Goal: Task Accomplishment & Management: Complete application form

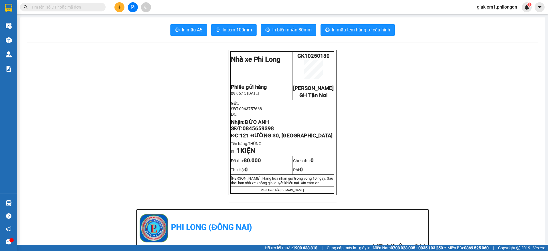
click at [120, 2] on button at bounding box center [119, 7] width 10 height 10
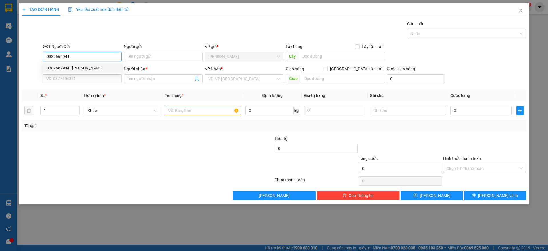
type input "0382662944"
click at [65, 63] on div "0382662944 0382662944 - [PERSON_NAME]" at bounding box center [82, 67] width 78 height 11
click at [79, 58] on input "0382662944" at bounding box center [82, 56] width 78 height 9
click at [84, 65] on div "0382662944 - [PERSON_NAME]" at bounding box center [83, 68] width 72 height 6
type input "HUỲNH"
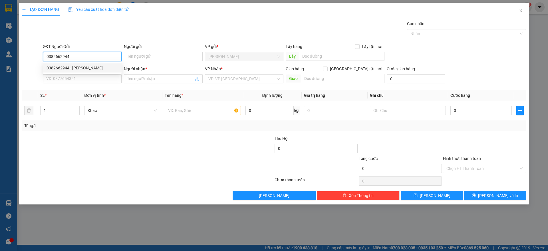
type input "0901390499"
type input "SHOP HÙNG LOAN"
checkbox input "true"
type input "CỔNG 5 [GEOGRAPHIC_DATA]"
type input "70.000"
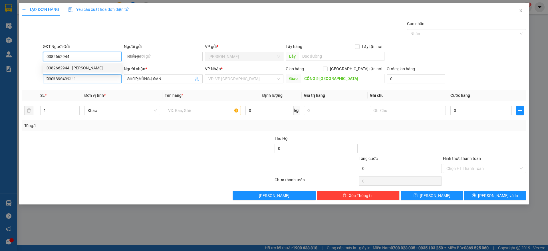
type input "70.000"
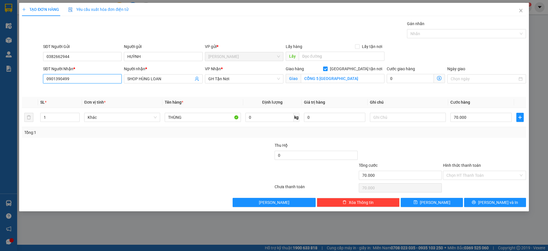
click at [88, 79] on input "0901390499" at bounding box center [82, 78] width 78 height 9
click at [70, 89] on div "0932717131 - A XÂY" at bounding box center [83, 90] width 72 height 6
type input "0932717131"
type input "A XÂY"
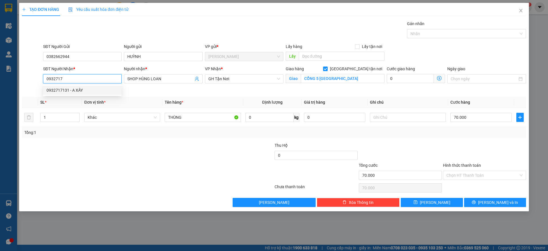
type input "[GEOGRAPHIC_DATA]"
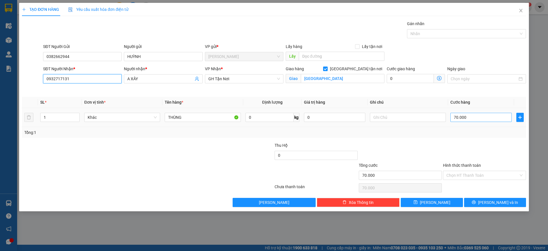
type input "0932717131"
type input "8"
type input "88"
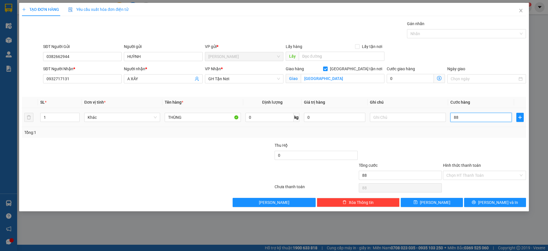
type input "880"
type input "8.800"
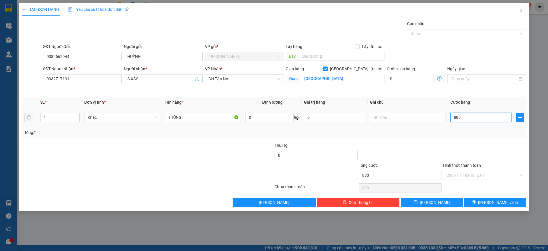
type input "8.800"
type input "88.000"
type input "880.000"
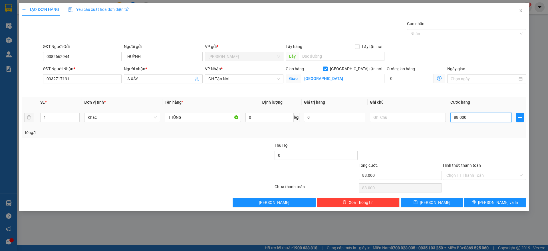
type input "880.000"
type input "88.000"
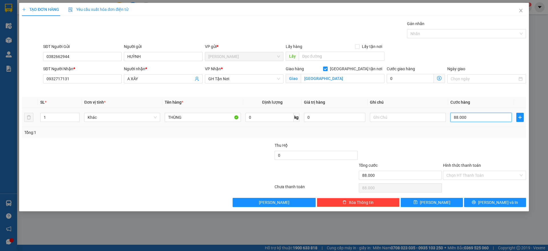
type input "8.800"
type input "880"
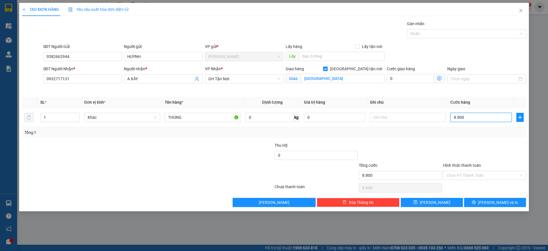
type input "880"
type input "88"
type input "8"
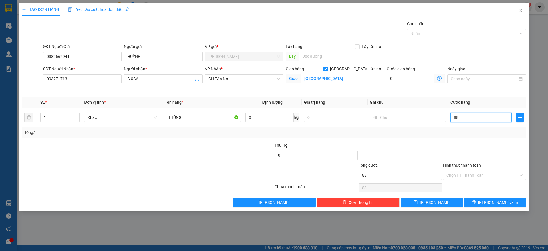
type input "8"
type input "80"
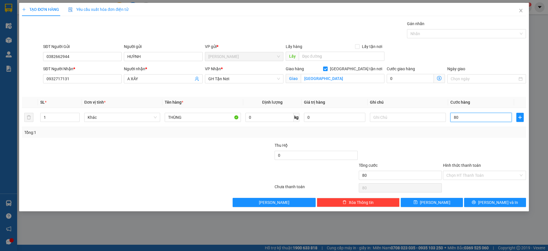
type input "800"
type input "8.000"
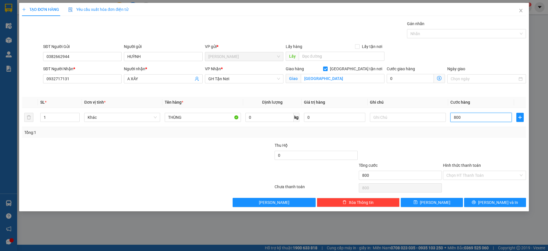
type input "8.000"
type input "80.000"
click at [473, 175] on input "Hình thức thanh toán" at bounding box center [482, 175] width 72 height 9
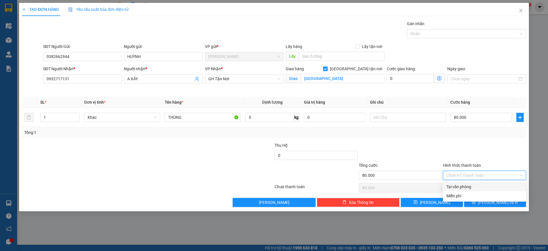
click at [471, 187] on div "Tại văn phòng" at bounding box center [484, 186] width 76 height 6
type input "0"
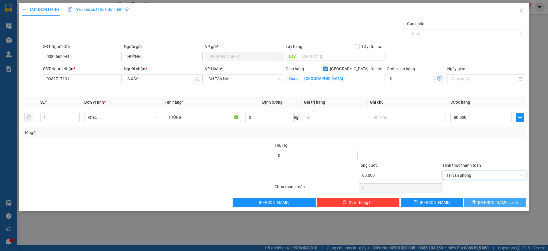
click at [476, 200] on button "[PERSON_NAME] và In" at bounding box center [495, 202] width 62 height 9
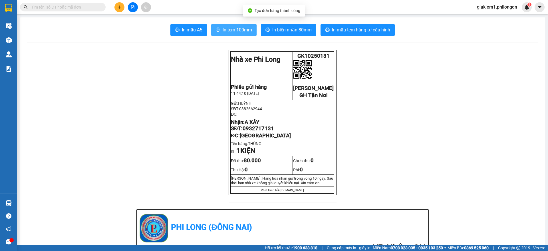
click at [248, 32] on span "In tem 100mm" at bounding box center [237, 29] width 29 height 7
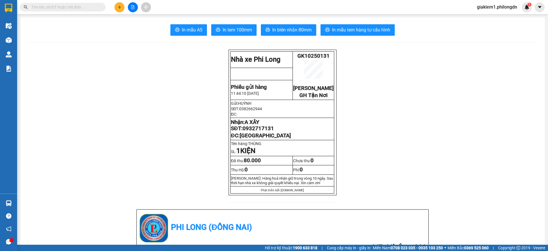
click at [259, 132] on span "0932717131" at bounding box center [258, 128] width 31 height 6
copy span "0932717131"
click at [119, 11] on button at bounding box center [119, 7] width 10 height 10
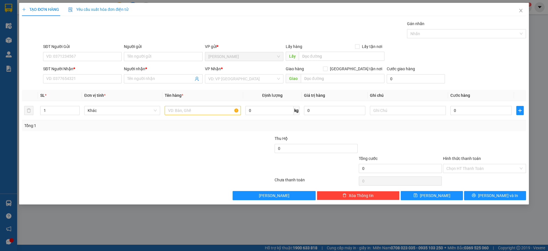
click at [79, 83] on div "SĐT Người Nhận * VD: 0377654321" at bounding box center [82, 76] width 78 height 20
click at [86, 75] on input "SĐT Người Nhận *" at bounding box center [82, 78] width 78 height 9
type input "0932656148"
click at [161, 78] on input "Người nhận *" at bounding box center [160, 79] width 66 height 6
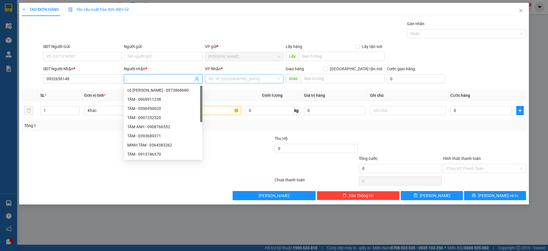
type input "."
click at [246, 82] on input "search" at bounding box center [242, 78] width 68 height 9
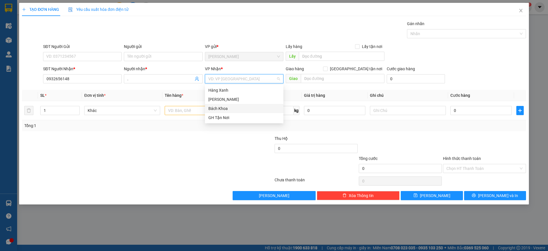
click at [223, 108] on div "Bách Khoa" at bounding box center [244, 108] width 72 height 6
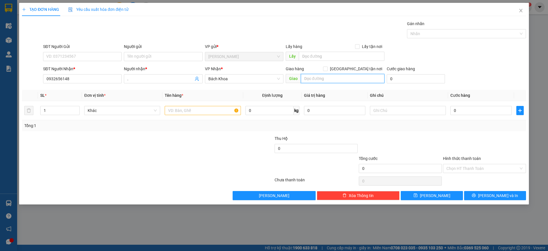
click at [340, 79] on input "text" at bounding box center [343, 78] width 84 height 9
type input "BÁCH KHOA"
click at [210, 115] on div at bounding box center [203, 110] width 76 height 11
click at [211, 112] on input "text" at bounding box center [203, 110] width 76 height 9
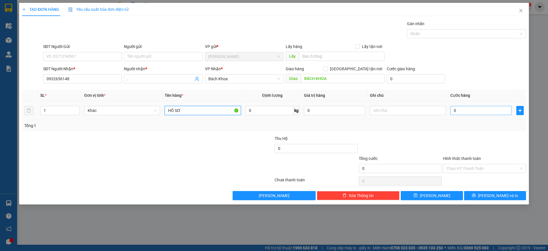
type input "HỒ SƠ"
click at [475, 110] on input "0" at bounding box center [480, 110] width 61 height 9
type input "3"
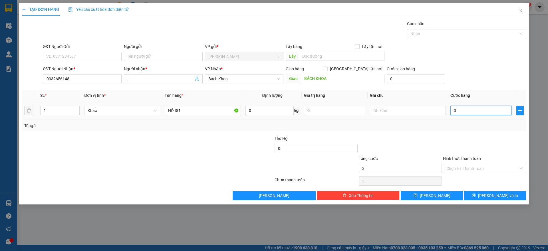
type input "30"
type input "300"
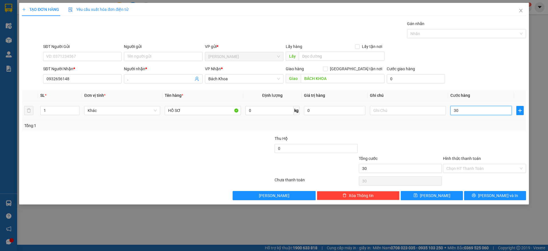
type input "300"
type input "3.000"
type input "30.000"
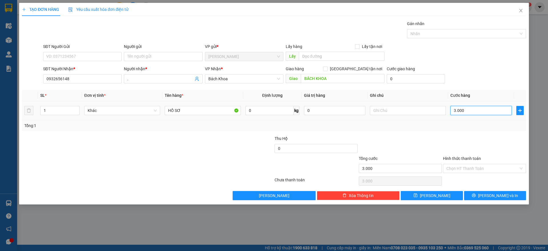
type input "30.000"
click at [481, 170] on input "Hình thức thanh toán" at bounding box center [482, 168] width 72 height 9
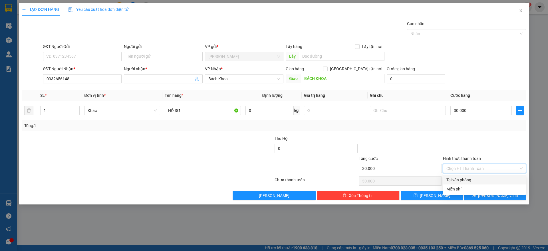
click at [477, 179] on div "Tại văn phòng" at bounding box center [484, 180] width 76 height 6
type input "0"
click at [484, 200] on div "TẠO ĐƠN HÀNG Yêu cầu xuất hóa đơn điện tử Transit Pickup Surcharge Ids Transit …" at bounding box center [274, 103] width 510 height 201
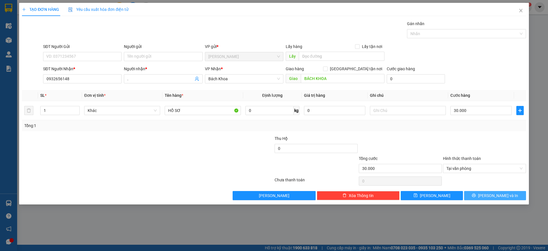
click at [510, 196] on button "[PERSON_NAME] và In" at bounding box center [495, 195] width 62 height 9
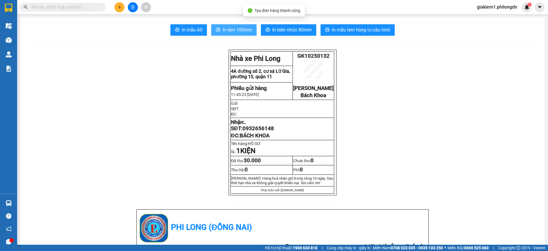
click at [245, 25] on button "In tem 100mm" at bounding box center [233, 29] width 45 height 11
click at [264, 132] on span "0932656148" at bounding box center [258, 128] width 31 height 6
copy span "0932656148"
click at [120, 7] on icon "plus" at bounding box center [120, 7] width 4 height 4
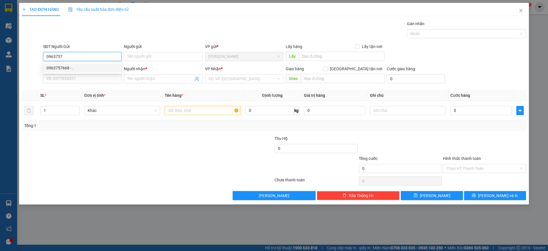
click at [75, 66] on div "0963757668 - ." at bounding box center [83, 68] width 72 height 6
type input "0963757668"
type input "."
type input "0845659398"
type input "ĐỨC ANH"
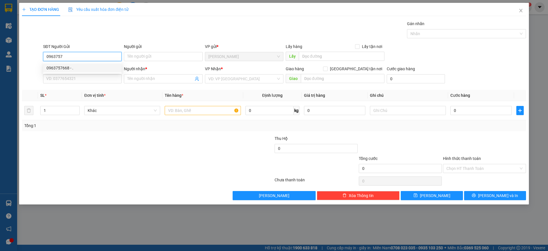
checkbox input "true"
type input "121 ĐƯỜNG 30, [GEOGRAPHIC_DATA]"
type input "80.000"
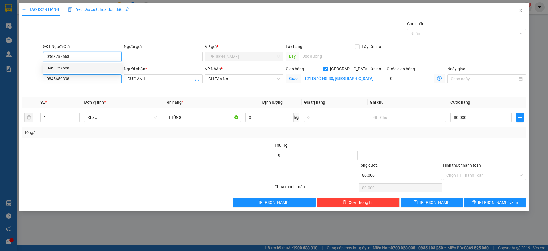
type input "0963757668"
click at [82, 76] on input "0845659398" at bounding box center [82, 78] width 78 height 9
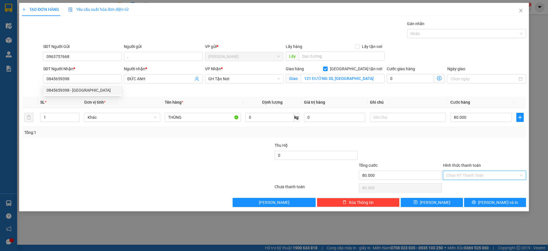
click at [471, 178] on input "Hình thức thanh toán" at bounding box center [482, 175] width 72 height 9
click at [471, 185] on div "Tại văn phòng" at bounding box center [484, 186] width 76 height 6
type input "0"
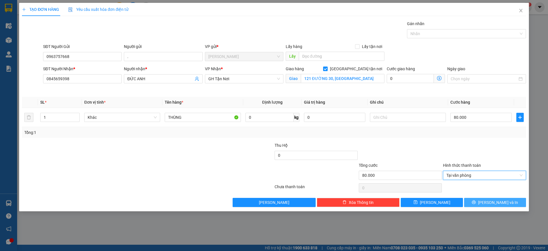
click at [479, 203] on button "[PERSON_NAME] và In" at bounding box center [495, 202] width 62 height 9
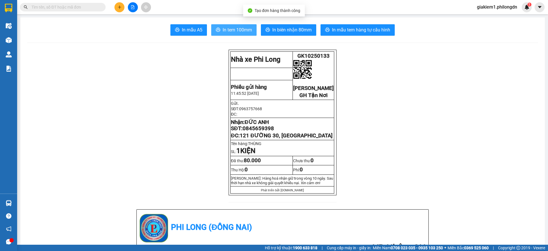
click at [246, 35] on button "In tem 100mm" at bounding box center [233, 29] width 45 height 11
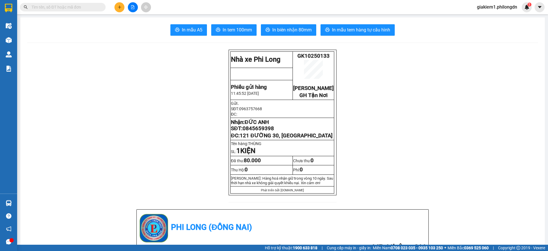
click at [260, 132] on span "0845659398" at bounding box center [258, 128] width 31 height 6
copy span "0845659398"
click at [120, 9] on icon "plus" at bounding box center [120, 7] width 4 height 4
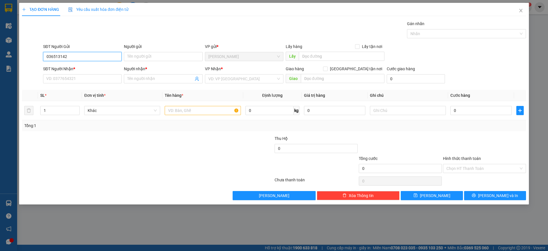
type input "0365131420"
click at [62, 67] on div "0365131420 - LONG" at bounding box center [83, 68] width 72 height 6
type input "LONG"
type input "0778627727"
type input "TOÀN"
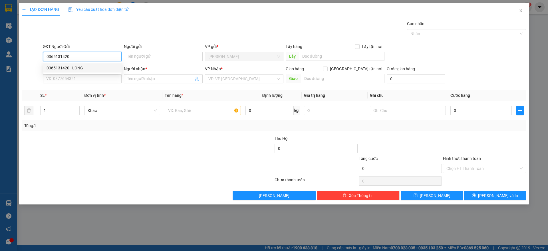
type input "HÀNG XANH"
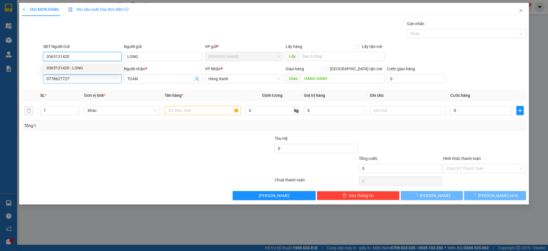
type input "40.000"
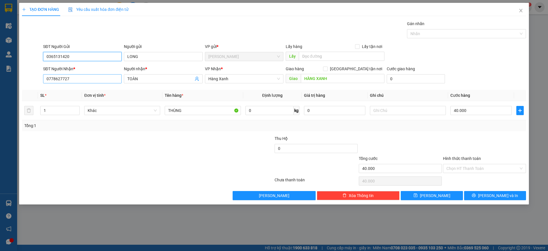
type input "0365131420"
click at [92, 82] on input "0778627727" at bounding box center [82, 78] width 78 height 9
type input "0344717070"
click at [155, 77] on input "TOÀN" at bounding box center [160, 79] width 66 height 6
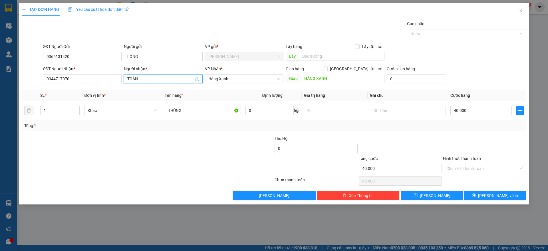
click at [155, 77] on input "TOÀN" at bounding box center [160, 79] width 66 height 6
click at [247, 81] on span "Hàng Xanh" at bounding box center [244, 78] width 72 height 9
type input "DIÊM"
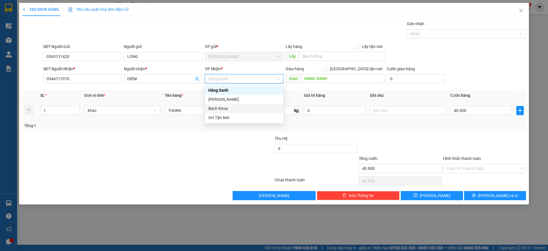
click at [219, 106] on div "Bách Khoa" at bounding box center [244, 108] width 72 height 6
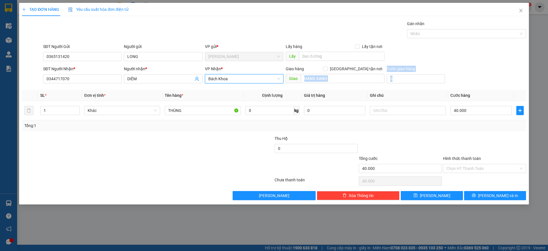
click at [344, 85] on div "Transit Pickup Surcharge Ids Transit Deliver Surcharge Ids Transit Deliver Surc…" at bounding box center [274, 110] width 504 height 179
click at [343, 77] on input "HÀNG XANH" at bounding box center [343, 78] width 84 height 9
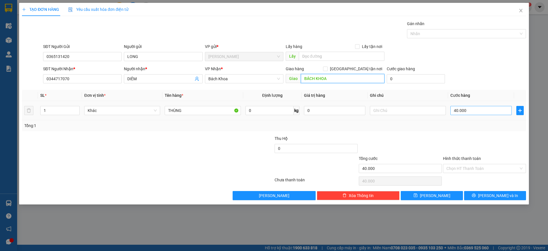
type input "BÁCH KHOA"
click at [476, 109] on input "40.000" at bounding box center [480, 110] width 61 height 9
click at [465, 170] on input "Hình thức thanh toán" at bounding box center [482, 168] width 72 height 9
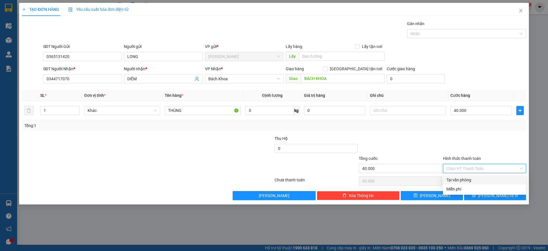
click at [464, 180] on div "Tại văn phòng" at bounding box center [484, 180] width 76 height 6
type input "0"
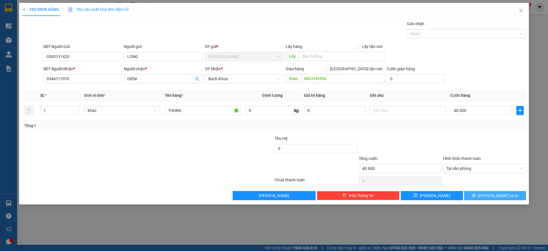
click at [489, 191] on div "Transit Pickup Surcharge Ids Transit Deliver Surcharge Ids Transit Deliver Surc…" at bounding box center [274, 110] width 504 height 179
click at [487, 192] on button "[PERSON_NAME] và In" at bounding box center [495, 195] width 62 height 9
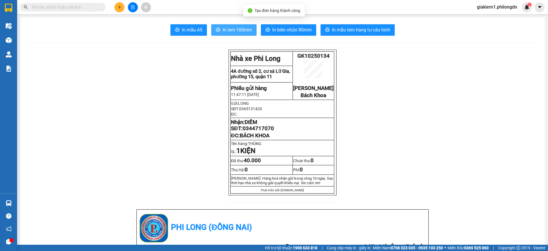
click at [232, 25] on button "In tem 100mm" at bounding box center [233, 29] width 45 height 11
click at [266, 132] on span "0344717070" at bounding box center [258, 128] width 31 height 6
copy span "0344717070"
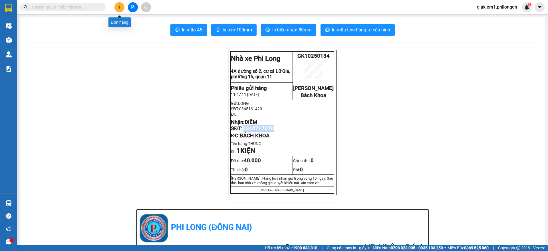
click at [116, 8] on button at bounding box center [119, 7] width 10 height 10
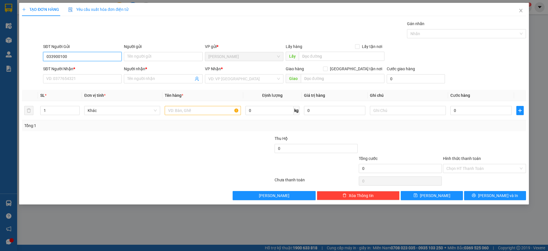
type input "0339001002"
click at [83, 66] on div "0339001002 - [GEOGRAPHIC_DATA]" at bounding box center [83, 68] width 72 height 6
type input "ĐỨC"
type input "0704511006"
type input "PHÚ"
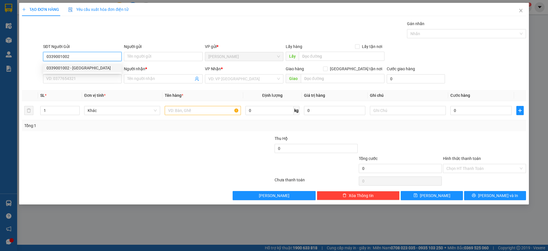
type input "BÁCH KHOA"
type input "80.000"
type input "0339001002"
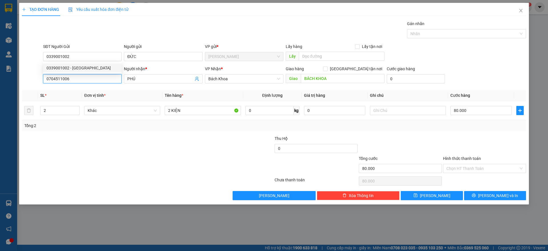
click at [88, 78] on input "0704511006" at bounding box center [82, 78] width 78 height 9
click at [74, 88] on div "0396442248 - CHIẾN" at bounding box center [83, 90] width 72 height 6
type input "0396442248"
type input "CHIẾN"
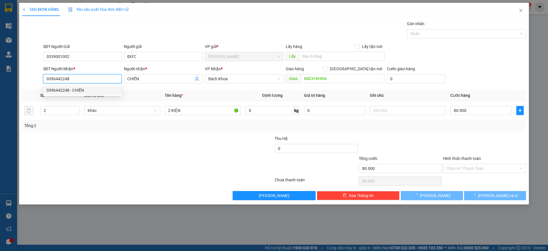
type input "40.000"
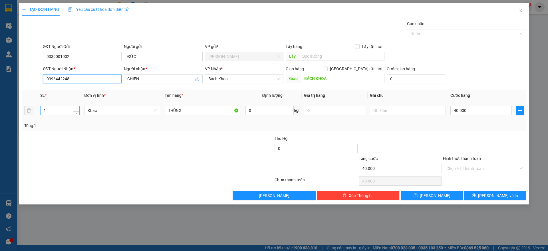
type input "0396442248"
type input "2"
click at [76, 110] on icon "up" at bounding box center [77, 109] width 2 height 2
click at [472, 111] on input "40.000" at bounding box center [480, 110] width 61 height 9
type input "0"
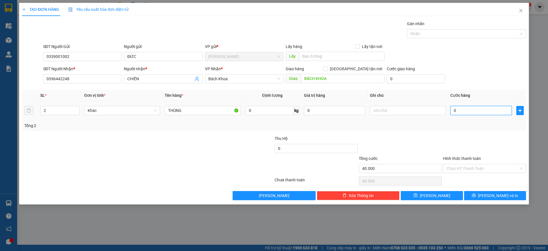
type input "0"
type input "00.008"
type input "8"
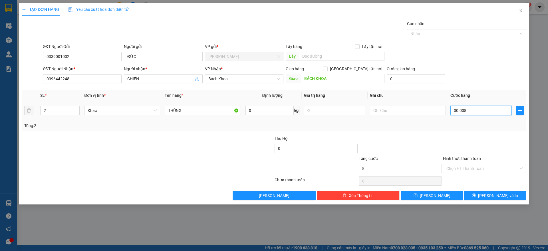
type input "80"
type input "000.080"
type input "800"
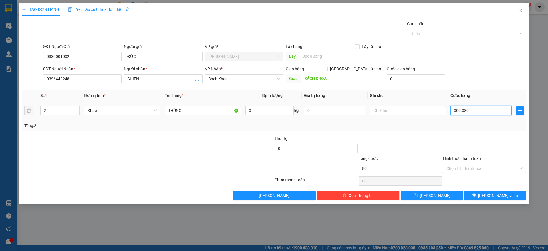
type input "0.000.800"
type input "8.000"
type input "00.008.000"
type input "80.000"
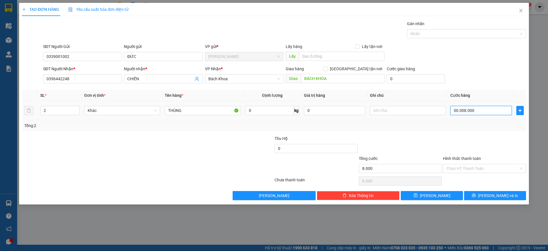
type input "80.000"
click at [387, 110] on input "text" at bounding box center [408, 110] width 76 height 9
type input "80.000"
type input "nặng"
click at [475, 168] on input "Hình thức thanh toán" at bounding box center [482, 168] width 72 height 9
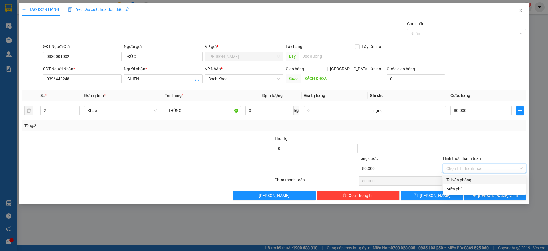
click at [472, 179] on div "Tại văn phòng" at bounding box center [484, 180] width 76 height 6
type input "0"
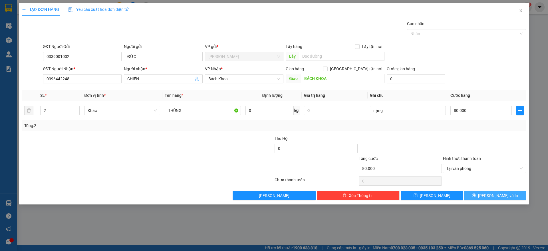
click at [478, 194] on button "[PERSON_NAME] và In" at bounding box center [495, 195] width 62 height 9
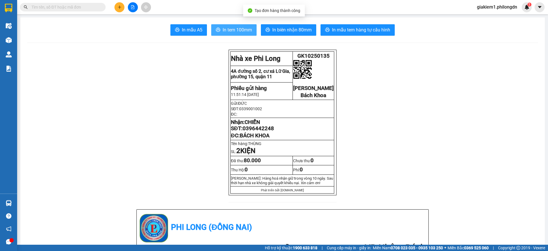
click at [235, 28] on span "In tem 100mm" at bounding box center [237, 29] width 29 height 7
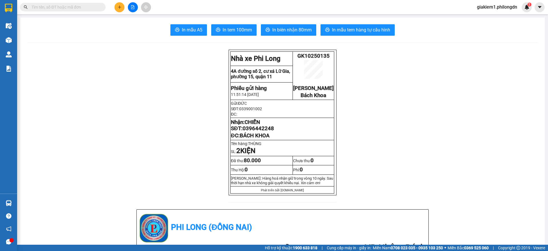
click at [250, 132] on span "0396442248" at bounding box center [258, 128] width 31 height 6
copy span "0396442248"
